Goal: Find specific fact: Find contact information

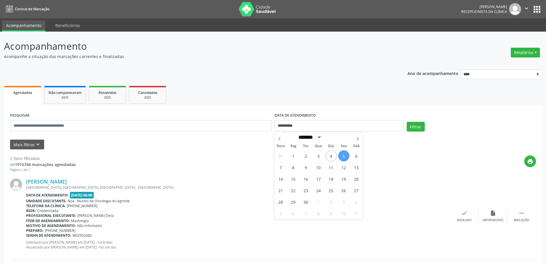
select select "*"
click at [294, 169] on span "8" at bounding box center [293, 166] width 11 height 11
type input "**********"
click at [294, 169] on span "8" at bounding box center [293, 166] width 11 height 11
click at [294, 169] on div "print" at bounding box center [306, 163] width 461 height 17
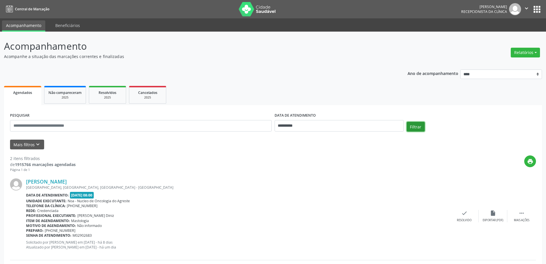
click at [413, 125] on button "Filtrar" at bounding box center [416, 127] width 18 height 10
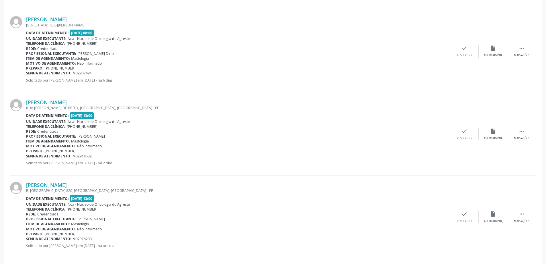
scroll to position [249, 0]
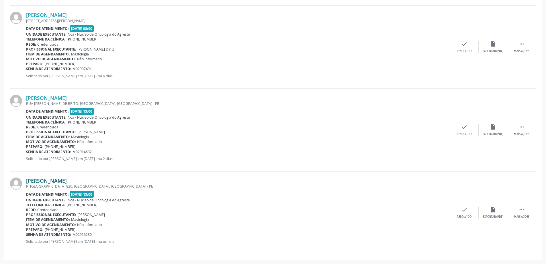
click at [66, 181] on link "[PERSON_NAME]" at bounding box center [46, 180] width 41 height 6
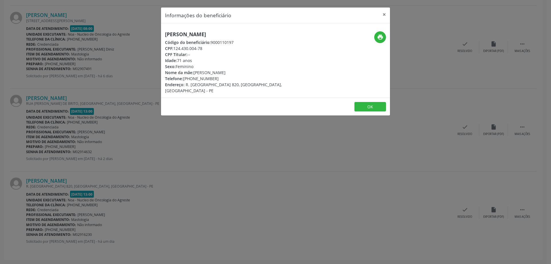
drag, startPoint x: 162, startPoint y: 32, endPoint x: 248, endPoint y: 29, distance: 85.5
click at [248, 29] on div "Informações do beneficiário × [PERSON_NAME] Código do beneficiário: 9000110197 …" at bounding box center [275, 132] width 551 height 264
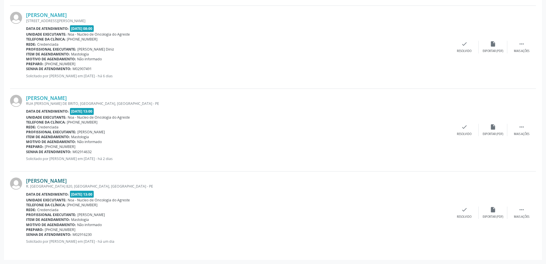
click at [55, 181] on link "[PERSON_NAME]" at bounding box center [46, 180] width 41 height 6
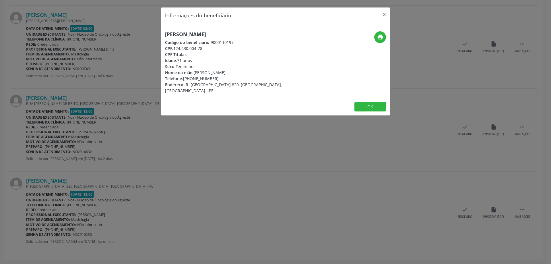
drag, startPoint x: 163, startPoint y: 34, endPoint x: 260, endPoint y: 28, distance: 97.7
click at [260, 28] on div "[PERSON_NAME] Código do beneficiário: 9000110197 CPF: 124.430.004-78 CPF Titula…" at bounding box center [275, 60] width 229 height 74
copy h5 "[PERSON_NAME]"
click at [386, 15] on button "×" at bounding box center [383, 14] width 11 height 14
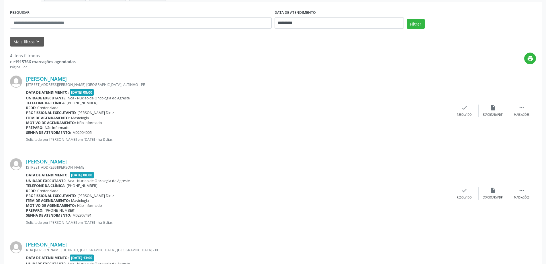
scroll to position [48, 0]
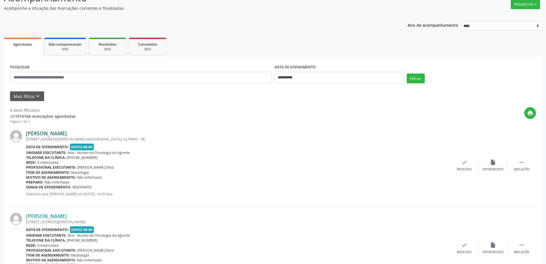
click at [67, 133] on link "[PERSON_NAME]" at bounding box center [46, 133] width 41 height 6
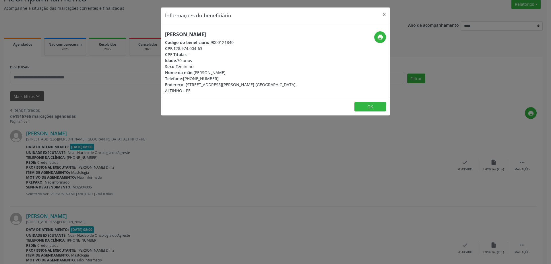
drag, startPoint x: 159, startPoint y: 32, endPoint x: 287, endPoint y: 32, distance: 128.5
click at [287, 32] on div "Informações do beneficiário × [PERSON_NAME] Código do beneficiário: 9000121840 …" at bounding box center [275, 132] width 551 height 264
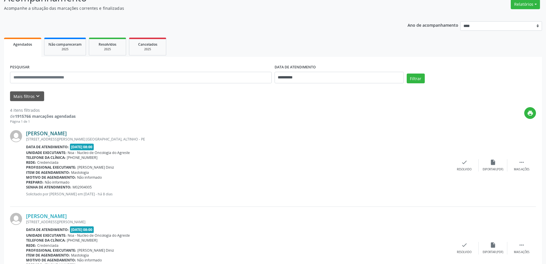
click at [67, 131] on link "[PERSON_NAME]" at bounding box center [46, 133] width 41 height 6
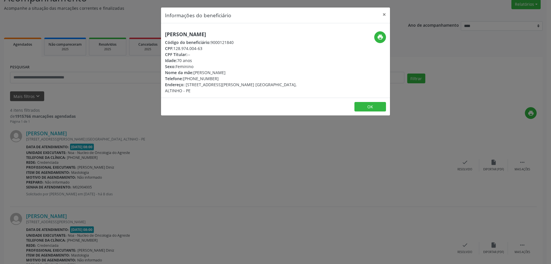
drag, startPoint x: 163, startPoint y: 33, endPoint x: 274, endPoint y: 35, distance: 110.2
click at [274, 35] on div "[PERSON_NAME] Código do beneficiário: 9000121840 CPF: 128.974.004-63 CPF Titula…" at bounding box center [237, 62] width 153 height 62
copy h5 "[PERSON_NAME]"
drag, startPoint x: 192, startPoint y: 77, endPoint x: 202, endPoint y: 78, distance: 10.1
click at [202, 78] on div "Telefone: [PHONE_NUMBER]" at bounding box center [237, 78] width 145 height 6
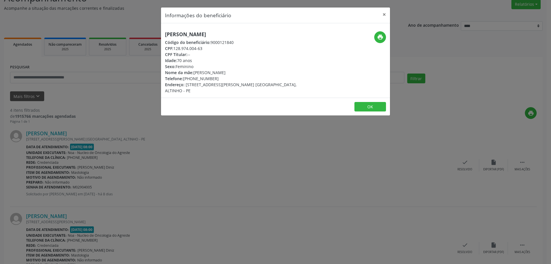
copy div "99990"
click at [382, 13] on button "×" at bounding box center [383, 14] width 11 height 14
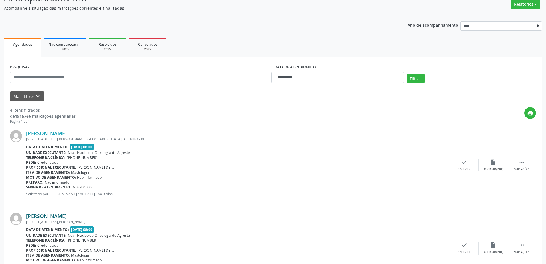
click at [67, 215] on link "[PERSON_NAME]" at bounding box center [46, 216] width 41 height 6
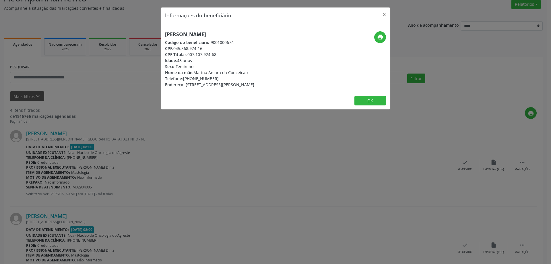
drag, startPoint x: 163, startPoint y: 32, endPoint x: 253, endPoint y: 32, distance: 89.2
click at [253, 32] on div "[PERSON_NAME] Código do beneficiário: 9001000674 CPF: 045.568.974-16 CPF Titula…" at bounding box center [237, 59] width 153 height 56
copy h5 "[PERSON_NAME]"
drag, startPoint x: 192, startPoint y: 80, endPoint x: 203, endPoint y: 79, distance: 10.9
click at [203, 79] on div "Telefone: [PHONE_NUMBER]" at bounding box center [209, 78] width 89 height 6
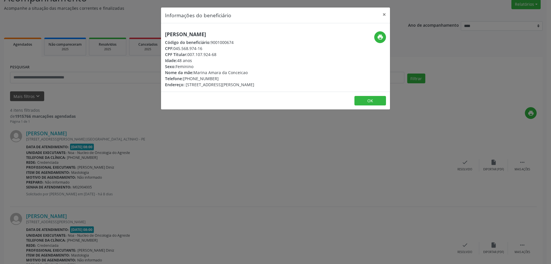
copy div "99644"
click at [384, 16] on button "×" at bounding box center [383, 14] width 11 height 14
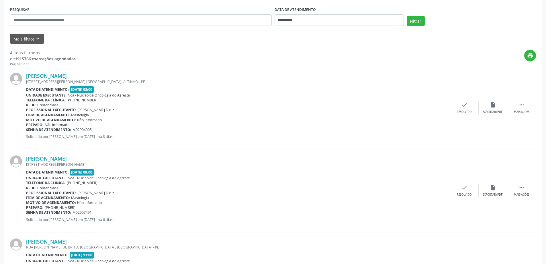
scroll to position [20, 0]
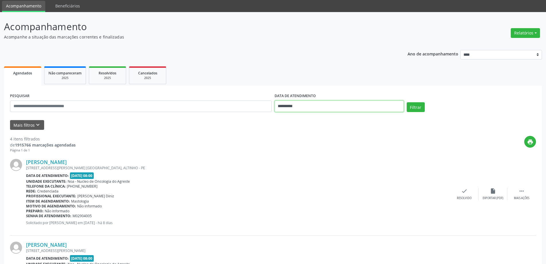
click at [322, 109] on input "**********" at bounding box center [339, 105] width 129 height 11
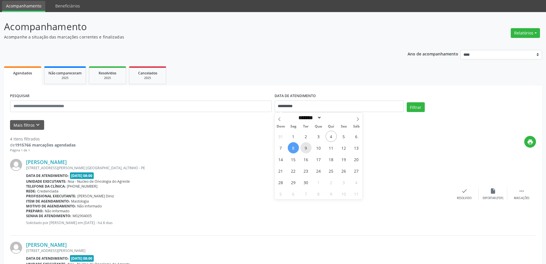
click at [306, 151] on span "9" at bounding box center [306, 147] width 11 height 11
type input "**********"
click at [306, 151] on span "9" at bounding box center [306, 147] width 11 height 11
click at [414, 104] on button "Filtrar" at bounding box center [416, 107] width 18 height 10
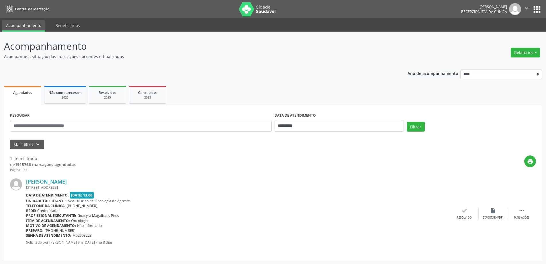
scroll to position [1, 0]
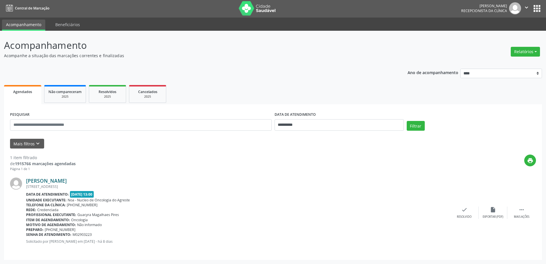
click at [67, 181] on link "[PERSON_NAME]" at bounding box center [46, 180] width 41 height 6
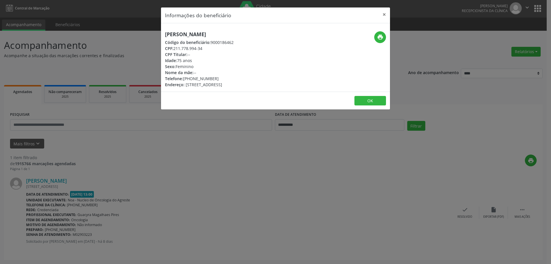
drag, startPoint x: 162, startPoint y: 34, endPoint x: 212, endPoint y: 32, distance: 50.0
click at [209, 32] on div "[PERSON_NAME] Código do beneficiário: 9000186462 CPF: 211.778.994-34 CPF Titula…" at bounding box center [237, 59] width 153 height 56
click at [233, 32] on h5 "[PERSON_NAME]" at bounding box center [199, 34] width 69 height 6
drag, startPoint x: 163, startPoint y: 33, endPoint x: 272, endPoint y: 35, distance: 109.6
click at [272, 35] on div "[PERSON_NAME] Código do beneficiário: 9000186462 CPF: 211.778.994-34 CPF Titula…" at bounding box center [237, 59] width 153 height 56
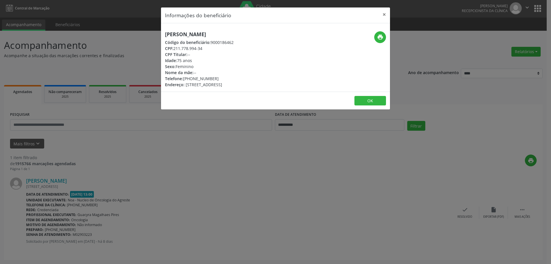
copy h5 "[PERSON_NAME]"
click at [381, 13] on button "×" at bounding box center [383, 14] width 11 height 14
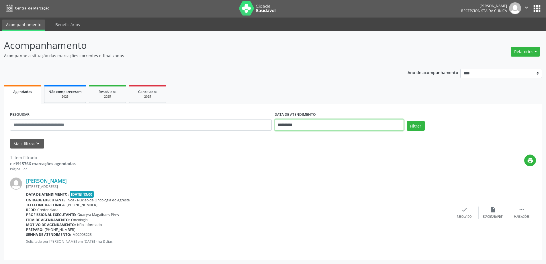
click at [322, 124] on input "**********" at bounding box center [339, 124] width 129 height 11
click at [317, 166] on span "10" at bounding box center [318, 166] width 11 height 11
type input "**********"
click at [317, 166] on span "10" at bounding box center [318, 166] width 11 height 11
click at [418, 122] on button "Filtrar" at bounding box center [416, 126] width 18 height 10
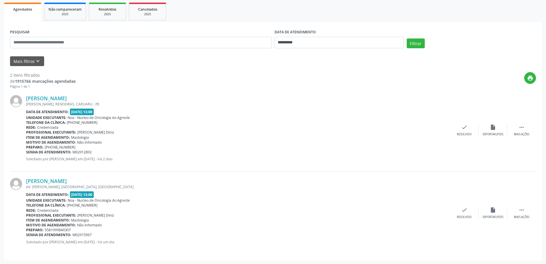
scroll to position [84, 0]
click at [61, 98] on link "[PERSON_NAME]" at bounding box center [46, 97] width 41 height 6
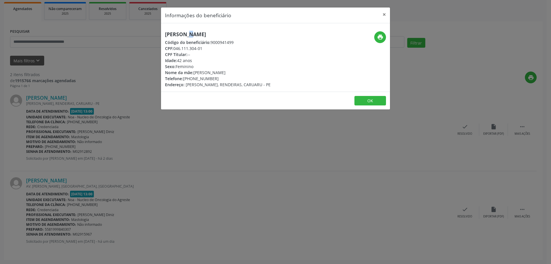
drag, startPoint x: 167, startPoint y: 38, endPoint x: 171, endPoint y: 36, distance: 4.2
click at [171, 36] on div "[PERSON_NAME] Código do beneficiário: 9000941499 CPF: 046.111.304-01 CPF Titula…" at bounding box center [218, 59] width 106 height 56
click at [161, 36] on div "[PERSON_NAME] Código do beneficiário: 9000941499 CPF: 046.111.304-01 CPF Titula…" at bounding box center [237, 59] width 153 height 56
drag, startPoint x: 164, startPoint y: 36, endPoint x: 256, endPoint y: 36, distance: 92.4
click at [256, 36] on div "[PERSON_NAME] Código do beneficiário: 9000941499 CPF: 046.111.304-01 CPF Titula…" at bounding box center [237, 59] width 153 height 56
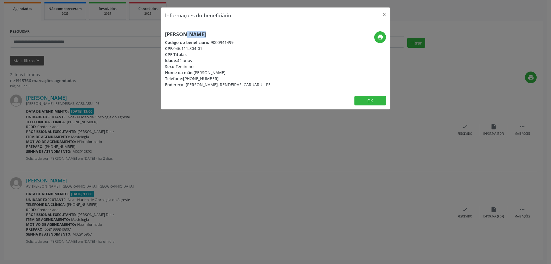
copy div "[PERSON_NAME]"
click at [380, 13] on button "×" at bounding box center [383, 14] width 11 height 14
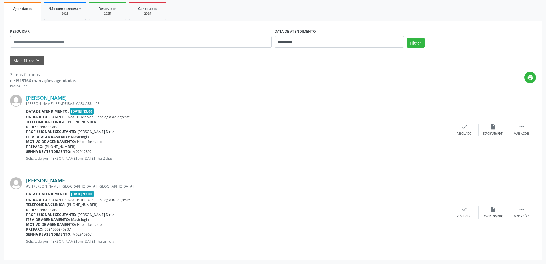
click at [62, 179] on link "[PERSON_NAME]" at bounding box center [46, 180] width 41 height 6
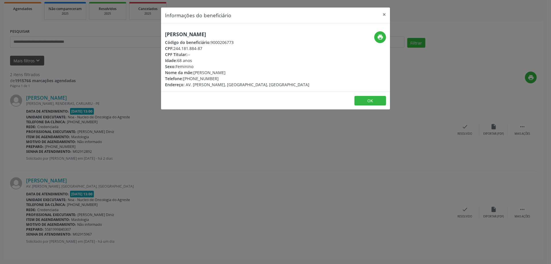
drag, startPoint x: 161, startPoint y: 32, endPoint x: 237, endPoint y: 32, distance: 75.4
click at [237, 32] on div "[PERSON_NAME] Código do beneficiário: 9000206773 CPF: 244.181.884-87 CPF Titula…" at bounding box center [237, 59] width 153 height 56
copy h5 "[PERSON_NAME]"
click at [384, 15] on button "×" at bounding box center [383, 14] width 11 height 14
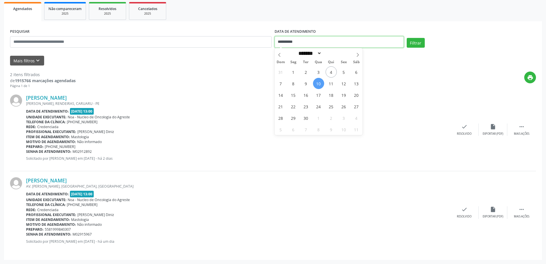
click at [330, 41] on input "**********" at bounding box center [339, 41] width 129 height 11
click at [330, 81] on span "11" at bounding box center [331, 83] width 11 height 11
type input "**********"
click at [330, 81] on span "11" at bounding box center [331, 83] width 11 height 11
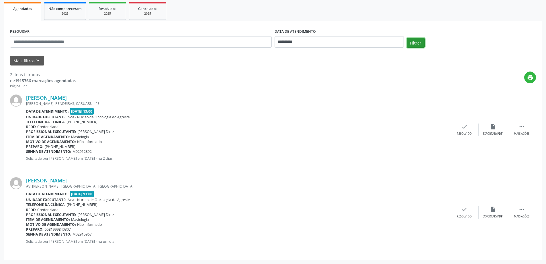
click at [411, 43] on button "Filtrar" at bounding box center [416, 43] width 18 height 10
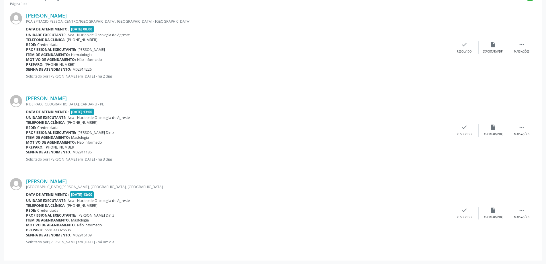
scroll to position [166, 0]
click at [67, 96] on link "[PERSON_NAME]" at bounding box center [46, 97] width 41 height 6
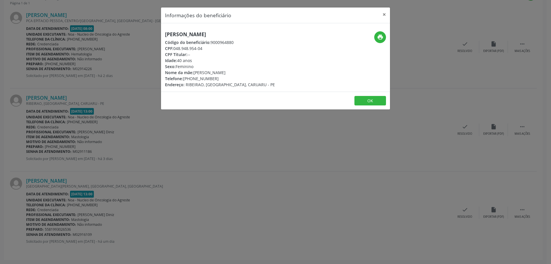
drag, startPoint x: 165, startPoint y: 32, endPoint x: 274, endPoint y: 32, distance: 109.0
click at [274, 32] on div "[PERSON_NAME] Código do beneficiário: 9000964880 CPF: 048.948.954-04 CPF Titula…" at bounding box center [237, 59] width 153 height 56
copy h5 "[PERSON_NAME]"
click at [195, 79] on div "Telefone: [PHONE_NUMBER]" at bounding box center [220, 78] width 110 height 6
drag, startPoint x: 192, startPoint y: 78, endPoint x: 203, endPoint y: 78, distance: 10.6
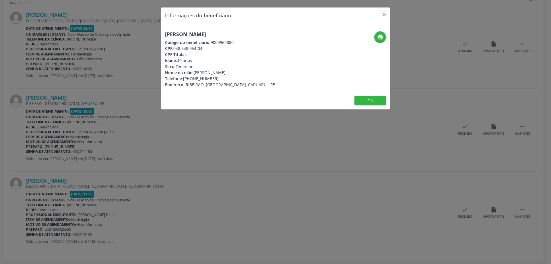
click at [203, 78] on div "Telefone: [PHONE_NUMBER]" at bounding box center [220, 78] width 110 height 6
copy div "99414"
click at [382, 14] on button "×" at bounding box center [383, 14] width 11 height 14
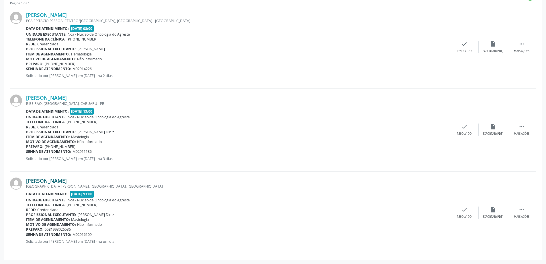
click at [44, 180] on link "[PERSON_NAME]" at bounding box center [46, 180] width 41 height 6
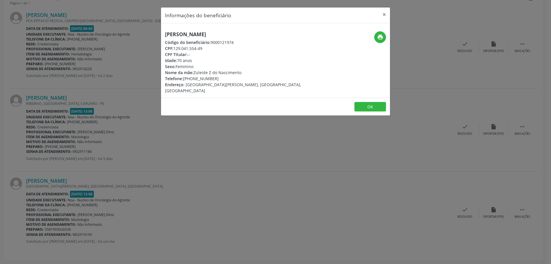
drag, startPoint x: 161, startPoint y: 36, endPoint x: 246, endPoint y: 33, distance: 85.2
click at [246, 33] on div "Informações do beneficiário × [PERSON_NAME] Código do beneficiário: 9000121974 …" at bounding box center [275, 61] width 229 height 109
drag, startPoint x: 192, startPoint y: 77, endPoint x: 202, endPoint y: 77, distance: 10.0
click at [202, 77] on div "Telefone: [PHONE_NUMBER]" at bounding box center [237, 78] width 145 height 6
click at [384, 13] on button "×" at bounding box center [383, 14] width 11 height 14
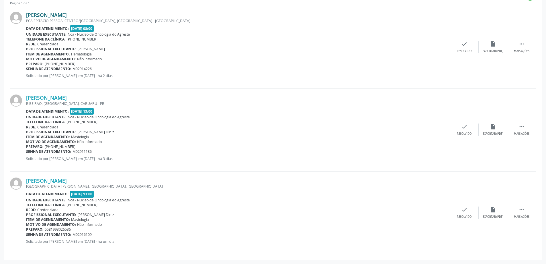
click at [67, 16] on link "[PERSON_NAME]" at bounding box center [46, 15] width 41 height 6
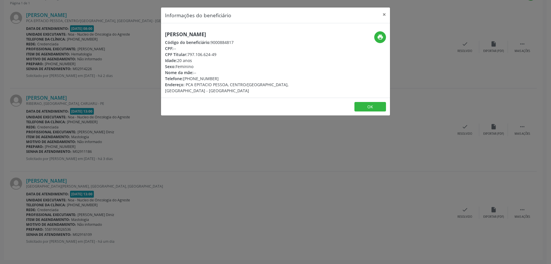
drag, startPoint x: 160, startPoint y: 30, endPoint x: 265, endPoint y: 32, distance: 105.0
click at [265, 32] on div "Informações do beneficiário × [PERSON_NAME] Código do beneficiário: 9000884817 …" at bounding box center [275, 132] width 551 height 264
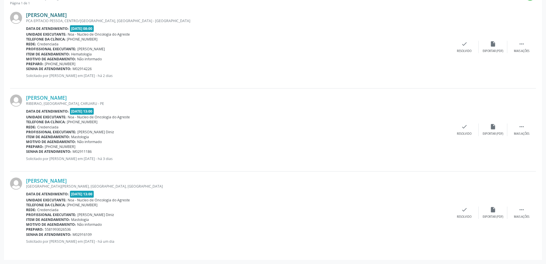
click at [67, 15] on link "[PERSON_NAME]" at bounding box center [46, 15] width 41 height 6
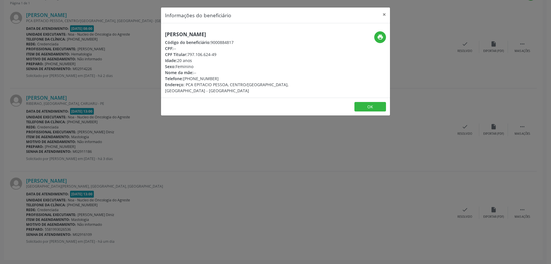
drag, startPoint x: 159, startPoint y: 31, endPoint x: 278, endPoint y: 35, distance: 119.4
click at [278, 35] on div "Informações do beneficiário × [PERSON_NAME] Código do beneficiário: 9000884817 …" at bounding box center [275, 132] width 551 height 264
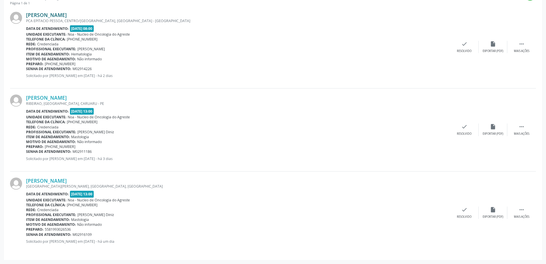
click at [39, 14] on link "[PERSON_NAME]" at bounding box center [46, 15] width 41 height 6
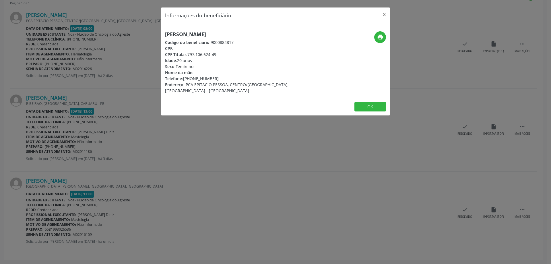
drag, startPoint x: 161, startPoint y: 33, endPoint x: 265, endPoint y: 33, distance: 104.4
click at [265, 33] on div "Informações do beneficiário × [PERSON_NAME] Código do beneficiário: 9000884817 …" at bounding box center [275, 61] width 229 height 109
drag, startPoint x: 192, startPoint y: 78, endPoint x: 203, endPoint y: 80, distance: 11.3
click at [203, 80] on div "Telefone: [PHONE_NUMBER]" at bounding box center [237, 78] width 145 height 6
click at [383, 13] on button "×" at bounding box center [383, 14] width 11 height 14
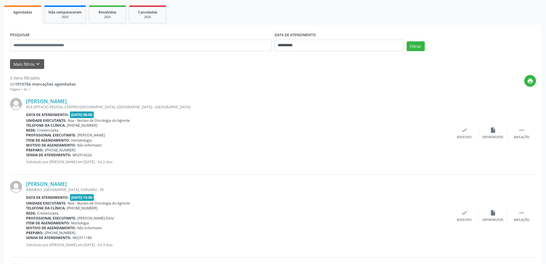
scroll to position [52, 0]
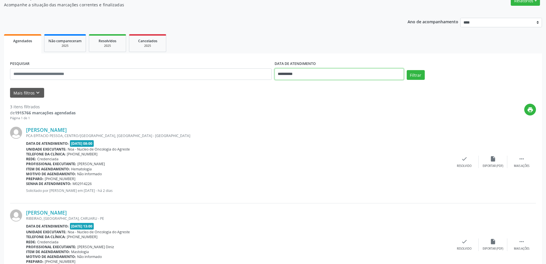
click at [314, 73] on input "**********" at bounding box center [339, 73] width 129 height 11
click at [347, 115] on span "12" at bounding box center [343, 115] width 11 height 11
type input "**********"
click at [347, 115] on span "12" at bounding box center [343, 115] width 11 height 11
click at [419, 73] on button "Filtrar" at bounding box center [416, 75] width 18 height 10
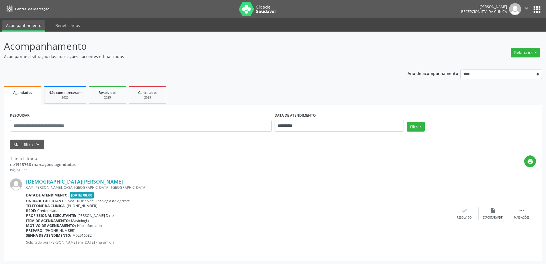
scroll to position [1, 0]
